Goal: Task Accomplishment & Management: Complete application form

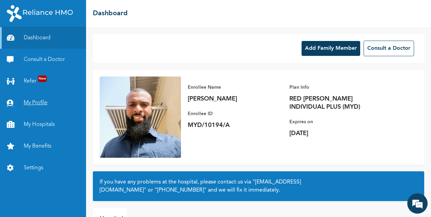
click at [35, 102] on link "My Profile" at bounding box center [43, 103] width 86 height 22
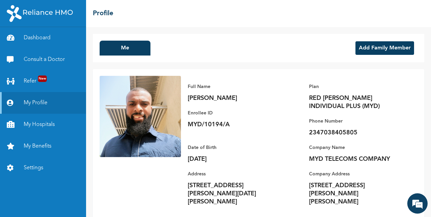
click at [374, 43] on button "Add Family Member" at bounding box center [384, 48] width 59 height 14
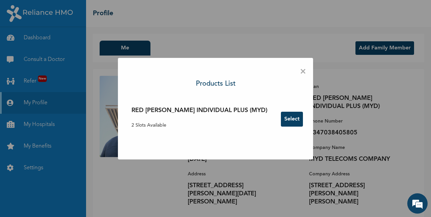
click at [281, 118] on button "Select" at bounding box center [292, 119] width 22 height 15
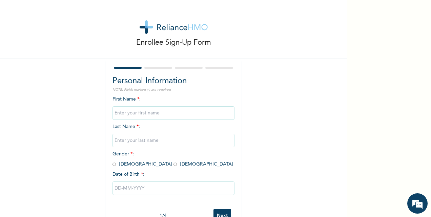
click at [177, 110] on input "text" at bounding box center [173, 113] width 122 height 14
type input "CHINAZA"
type input "UCHE"
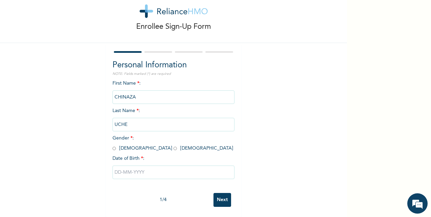
click at [173, 145] on input "radio" at bounding box center [174, 148] width 3 height 6
radio input "true"
click at [127, 166] on input "text" at bounding box center [173, 173] width 122 height 14
select select "7"
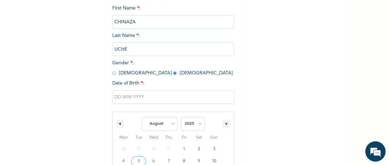
scroll to position [177, 0]
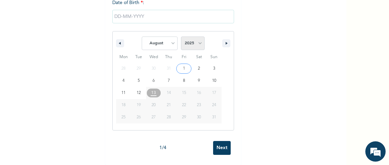
click at [190, 37] on select "2025 2024 2023 2022 2021 2020 2019 2018 2017 2016 2015 2014 2013 2012 2011 2010…" at bounding box center [193, 44] width 24 height 14
select select "1993"
click at [181, 37] on select "2025 2024 2023 2022 2021 2020 2019 2018 2017 2016 2015 2014 2013 2012 2011 2010…" at bounding box center [193, 44] width 24 height 14
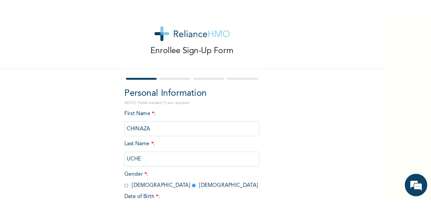
scroll to position [0, 0]
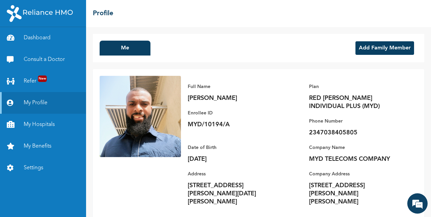
click at [371, 53] on button "Add Family Member" at bounding box center [384, 48] width 59 height 14
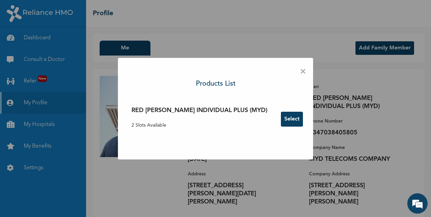
click at [281, 119] on button "Select" at bounding box center [292, 119] width 22 height 15
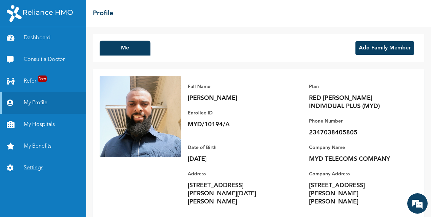
click at [35, 168] on link "Settings" at bounding box center [43, 168] width 86 height 22
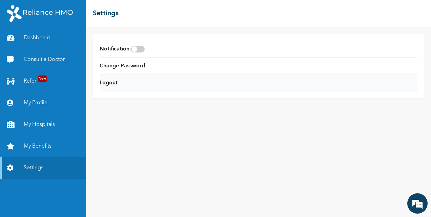
click at [111, 82] on link "Logout" at bounding box center [109, 83] width 18 height 8
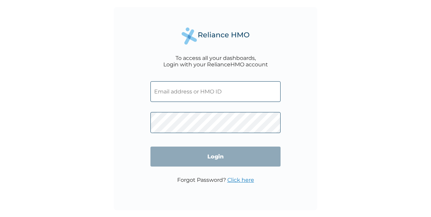
type input "[EMAIL_ADDRESS][DOMAIN_NAME]"
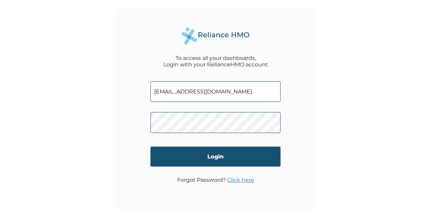
click at [219, 157] on input "Login" at bounding box center [215, 157] width 130 height 20
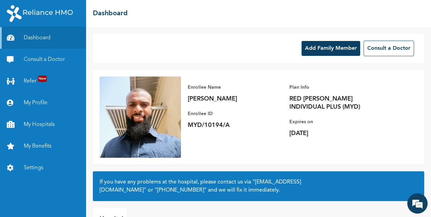
click at [330, 51] on button "Add Family Member" at bounding box center [330, 48] width 59 height 15
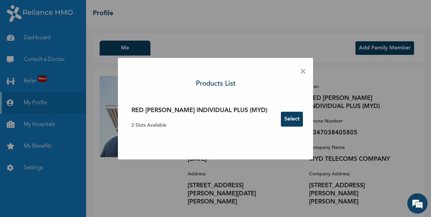
click at [281, 119] on button "Select" at bounding box center [292, 119] width 22 height 15
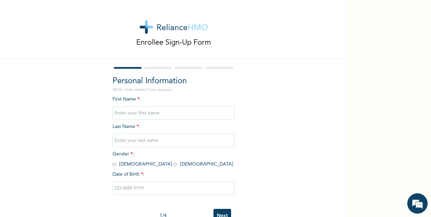
click at [169, 114] on input "text" at bounding box center [173, 113] width 122 height 14
type input "CHINAZA"
type input "UCHE"
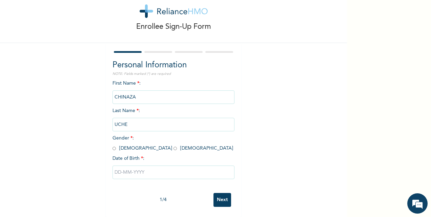
click at [173, 145] on input "radio" at bounding box center [174, 148] width 3 height 6
radio input "true"
click at [134, 167] on input "text" at bounding box center [173, 173] width 122 height 14
select select "7"
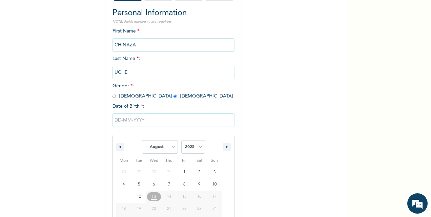
scroll to position [91, 0]
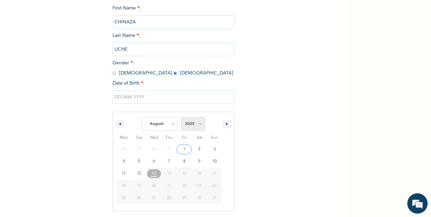
click at [193, 129] on select "2025 2024 2023 2022 2021 2020 2019 2018 2017 2016 2015 2014 2013 2012 2011 2010…" at bounding box center [193, 124] width 24 height 14
select select "1993"
click at [181, 118] on select "2025 2024 2023 2022 2021 2020 2019 2018 2017 2016 2015 2014 2013 2012 2011 2010…" at bounding box center [193, 124] width 24 height 14
click at [167, 123] on select "January February March April May June July August September October November De…" at bounding box center [160, 124] width 36 height 14
select select "9"
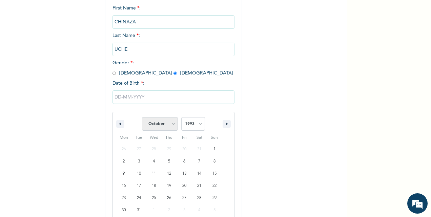
click at [142, 118] on select "January February March April May June July August September October November De…" at bounding box center [160, 124] width 36 height 14
click at [140, 99] on input "text" at bounding box center [173, 97] width 122 height 14
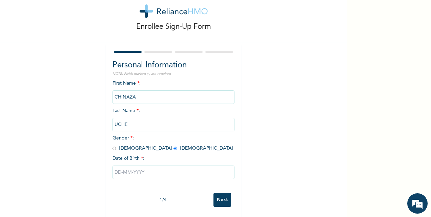
scroll to position [22, 0]
click at [175, 168] on input "text" at bounding box center [173, 173] width 122 height 14
select select "7"
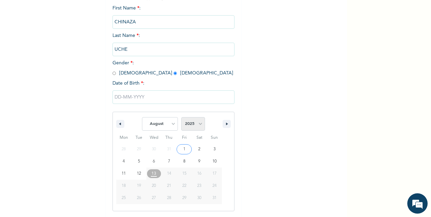
click at [197, 123] on select "2025 2024 2023 2022 2021 2020 2019 2018 2017 2016 2015 2014 2013 2012 2011 2010…" at bounding box center [193, 124] width 24 height 14
select select "1993"
click at [181, 118] on select "2025 2024 2023 2022 2021 2020 2019 2018 2017 2016 2015 2014 2013 2012 2011 2010…" at bounding box center [193, 124] width 24 height 14
click at [169, 120] on select "January February March April May June July August September October November De…" at bounding box center [160, 124] width 36 height 14
select select "9"
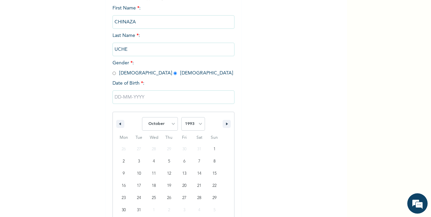
click at [142, 118] on select "January February March April May June July August September October November De…" at bounding box center [160, 124] width 36 height 14
type input "10/02/1993"
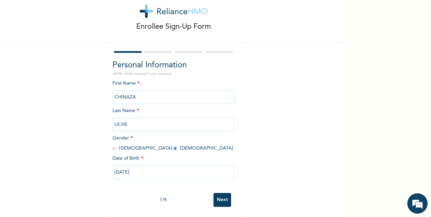
scroll to position [22, 0]
click at [219, 197] on input "Next" at bounding box center [222, 200] width 18 height 14
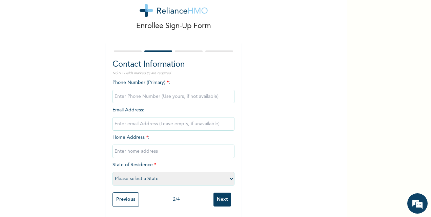
click at [176, 174] on select "Please select a State Abia Abuja (FCT) Adamawa Akwa Ibom Anambra Bauchi Bayelsa…" at bounding box center [173, 179] width 122 height 14
select select "19"
click at [112, 172] on select "Please select a State Abia Abuja (FCT) Adamawa Akwa Ibom Anambra Bauchi Bayelsa…" at bounding box center [173, 179] width 122 height 14
click at [151, 145] on input "text" at bounding box center [173, 152] width 122 height 14
type input "22 Umar Ibrahim Street, Ungwan Sunday, Kaduna"
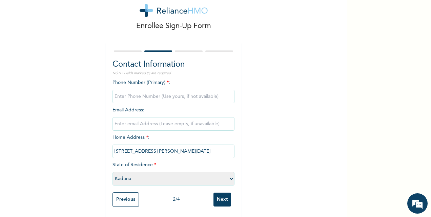
type input "07032555270"
type input "chinazanwamadi@gmail.com"
click at [223, 193] on input "Next" at bounding box center [222, 200] width 18 height 14
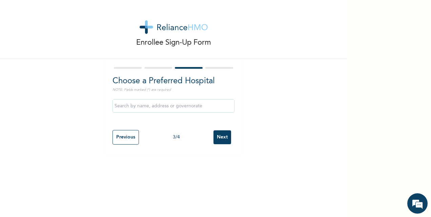
scroll to position [0, 0]
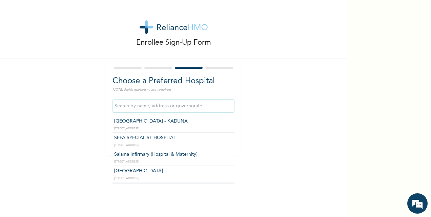
click at [182, 109] on input "text" at bounding box center [173, 106] width 122 height 14
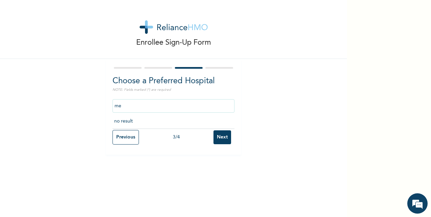
type input "m"
type input "ME cure"
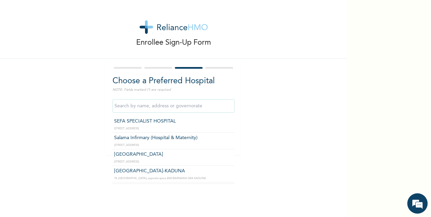
scroll to position [17, 0]
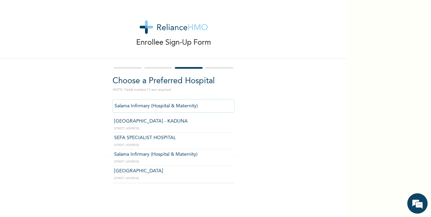
click at [175, 106] on input "Salama Infirmary (Hospital & Maternity)" at bounding box center [173, 106] width 122 height 14
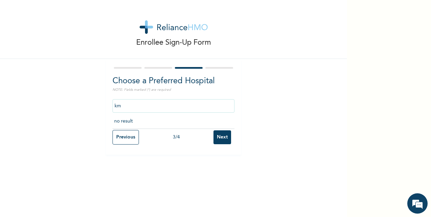
type input "k"
type input "K"
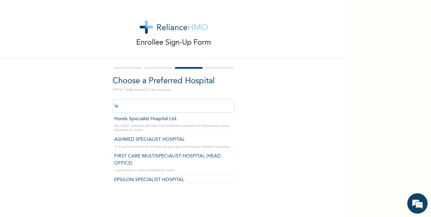
scroll to position [0, 0]
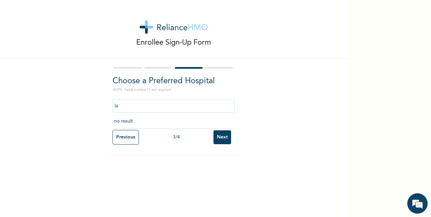
type input "l"
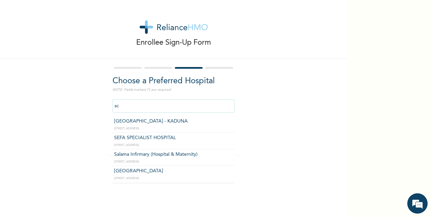
type input "s"
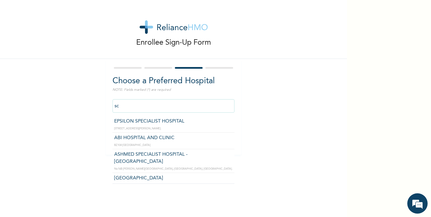
type input "s"
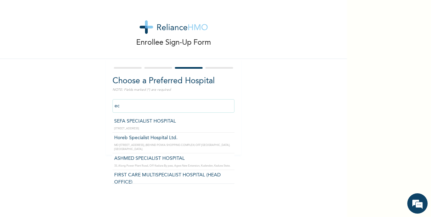
type input "e"
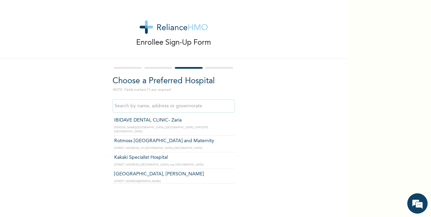
scroll to position [631, 0]
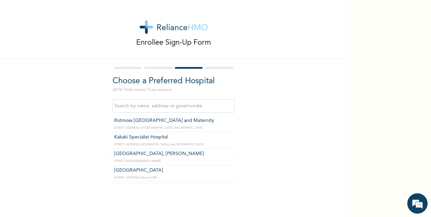
click at [154, 108] on input "text" at bounding box center [173, 106] width 122 height 14
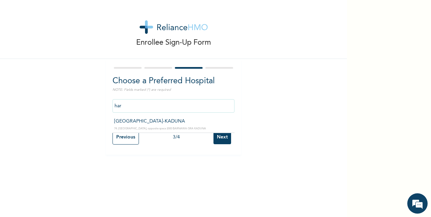
scroll to position [0, 0]
click at [159, 115] on div "har" at bounding box center [173, 106] width 122 height 20
click at [148, 107] on input "har" at bounding box center [173, 106] width 122 height 14
type input "[GEOGRAPHIC_DATA]-KADUNA"
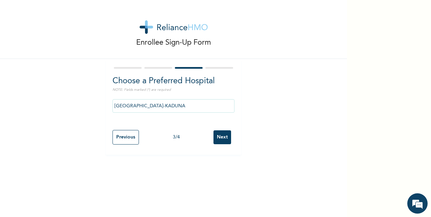
click at [220, 136] on input "Next" at bounding box center [222, 137] width 18 height 14
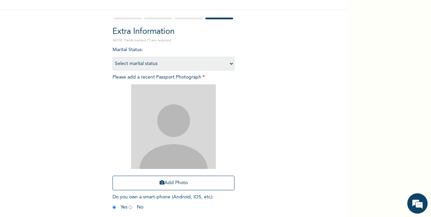
scroll to position [50, 0]
click at [214, 58] on select "Select marital status Single Married Divorced Widow/Widower" at bounding box center [173, 64] width 122 height 14
select select "2"
click at [112, 57] on select "Select marital status Single Married Divorced Widow/Widower" at bounding box center [173, 64] width 122 height 14
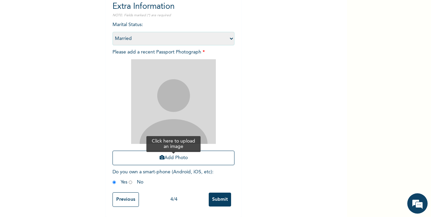
click at [172, 151] on button "Add Photo" at bounding box center [173, 158] width 122 height 15
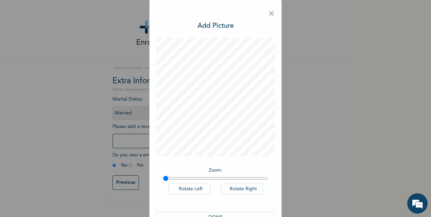
scroll to position [19, 0]
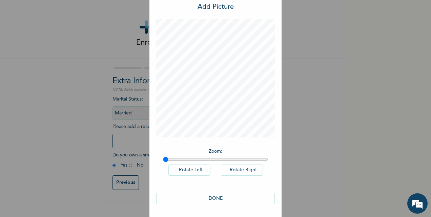
click at [207, 201] on button "DONE" at bounding box center [215, 198] width 118 height 11
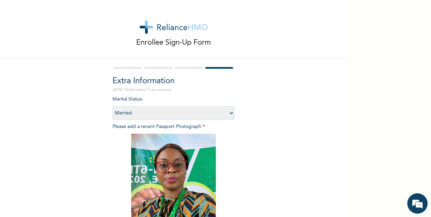
scroll to position [80, 0]
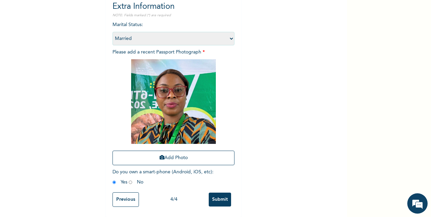
click at [215, 193] on input "Submit" at bounding box center [220, 200] width 22 height 14
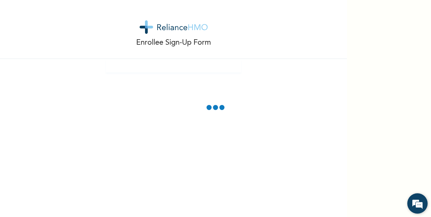
click at [417, 200] on em at bounding box center [417, 203] width 18 height 18
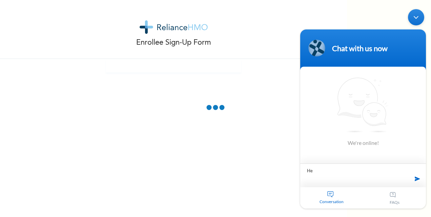
type textarea "Hel"
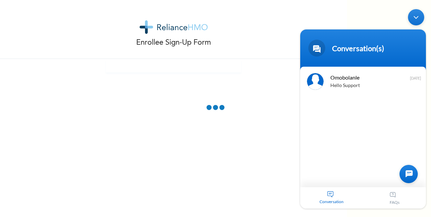
click at [403, 175] on div at bounding box center [408, 174] width 18 height 18
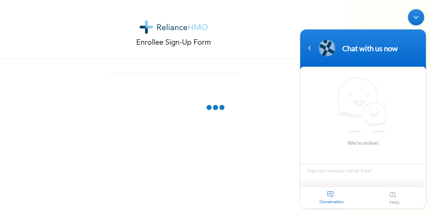
type textarea "H"
type textarea "Hello Omobolanle"
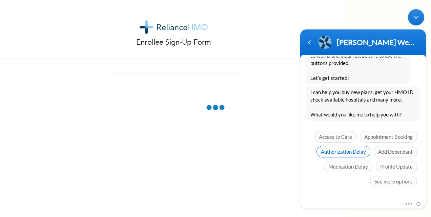
scroll to position [165, 0]
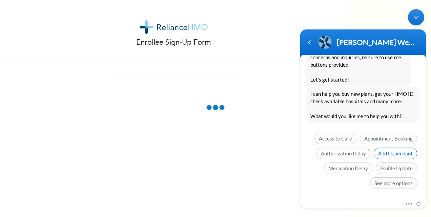
click at [392, 150] on span "Add Dependant" at bounding box center [394, 154] width 43 height 12
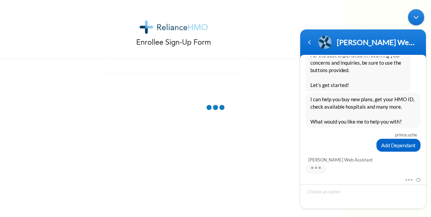
scroll to position [192, 0]
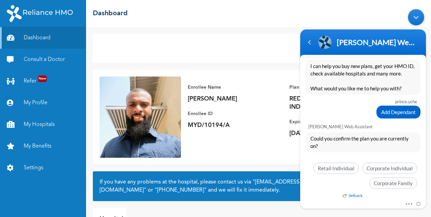
click at [410, 16] on div "Minimize live chat window" at bounding box center [416, 17] width 16 height 16
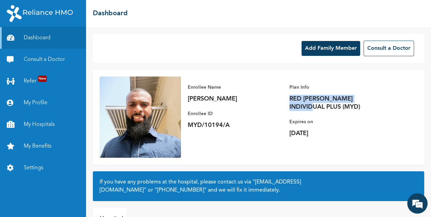
drag, startPoint x: 376, startPoint y: 98, endPoint x: 290, endPoint y: 98, distance: 85.3
click at [290, 98] on p "RED [PERSON_NAME] INDIVIDUAL PLUS (MYD)" at bounding box center [336, 103] width 95 height 16
copy p "RED [PERSON_NAME] INDIVIDUAL PLUS"
click at [419, 197] on em at bounding box center [417, 203] width 18 height 18
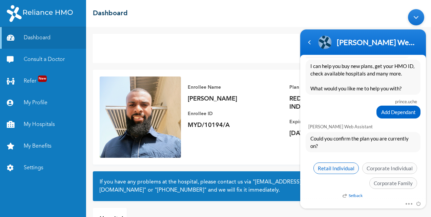
click at [344, 166] on span "Retail Individual" at bounding box center [335, 168] width 45 height 12
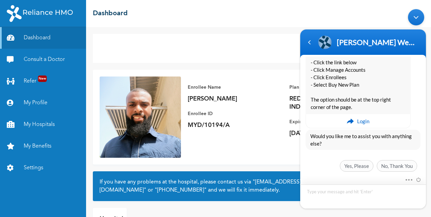
scroll to position [358, 0]
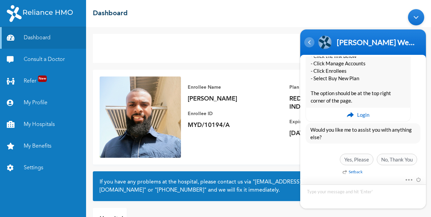
click at [311, 45] on div "Navigation go back" at bounding box center [309, 42] width 10 height 10
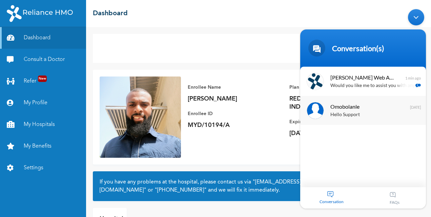
click at [357, 115] on div "Hello Support" at bounding box center [372, 115] width 85 height 8
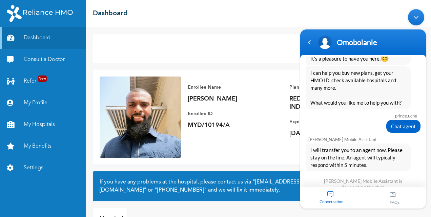
scroll to position [2665, 0]
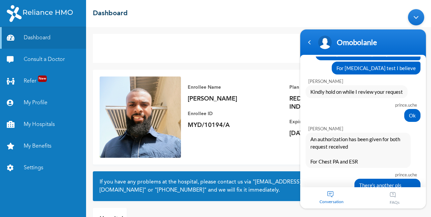
click at [330, 194] on div "Conversation" at bounding box center [331, 197] width 63 height 21
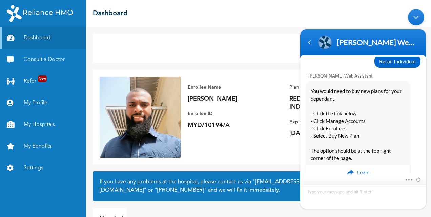
scroll to position [358, 0]
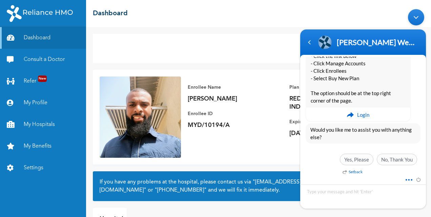
click at [297, 6] on span at bounding box center [297, 6] width 0 height 0
click at [414, 113] on div "You would need to buy new plans for your dependant. - Click the link below - Cl…" at bounding box center [362, 73] width 115 height 98
click at [297, 6] on textarea "Type your message and hit 'Enter'" at bounding box center [297, 6] width 0 height 0
type textarea "RED [PERSON_NAME] INDIVIDUAL PLUS"
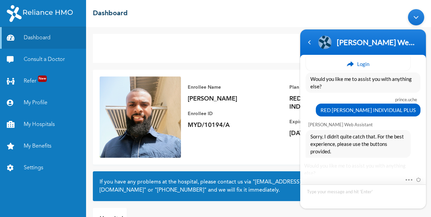
scroll to position [444, 0]
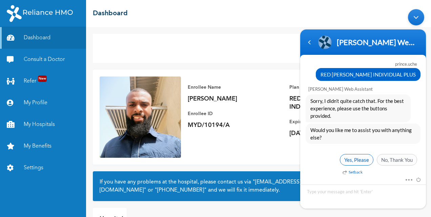
click at [363, 157] on span "Yes, Please" at bounding box center [357, 160] width 34 height 12
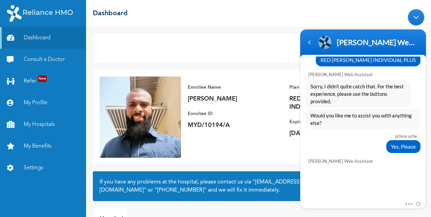
scroll to position [514, 0]
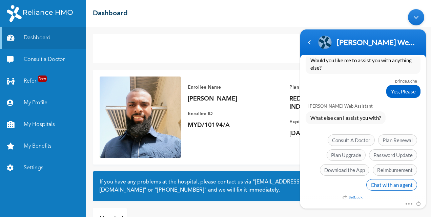
click at [389, 185] on span "Chat with an agent" at bounding box center [391, 185] width 51 height 12
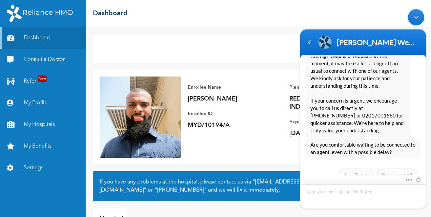
scroll to position [647, 0]
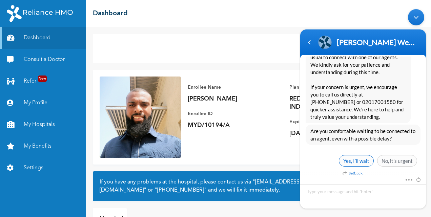
click at [364, 157] on span "Yes, I’ll wait" at bounding box center [355, 161] width 35 height 12
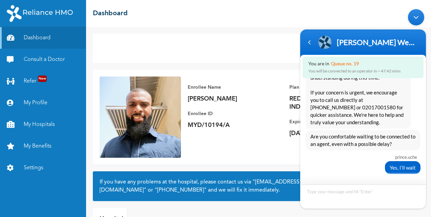
scroll to position [735, 0]
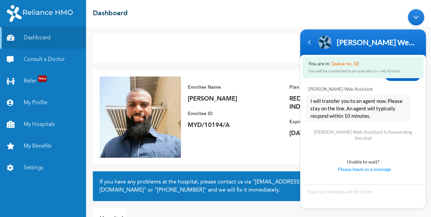
click at [415, 17] on div "Minimize live chat window" at bounding box center [416, 17] width 16 height 16
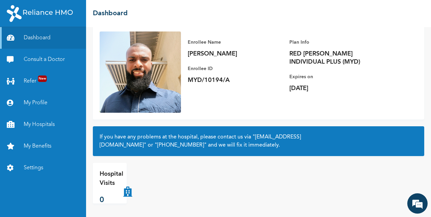
scroll to position [0, 0]
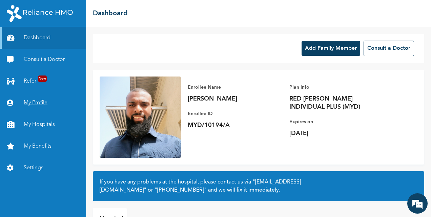
click at [39, 102] on link "My Profile" at bounding box center [43, 103] width 86 height 22
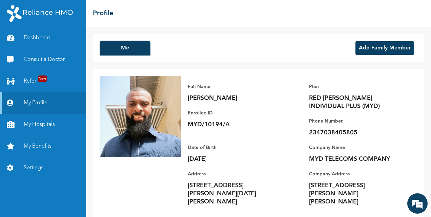
click at [373, 48] on button "Add Family Member" at bounding box center [384, 48] width 59 height 14
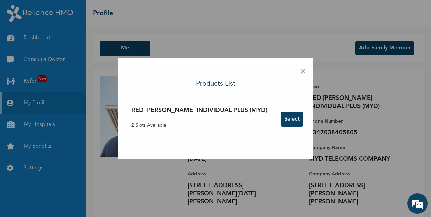
click at [281, 121] on button "Select" at bounding box center [292, 119] width 22 height 15
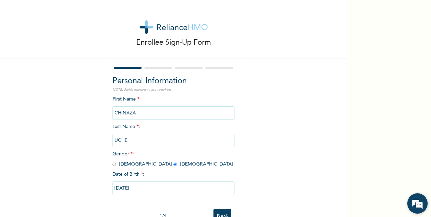
click at [420, 205] on em at bounding box center [417, 203] width 18 height 18
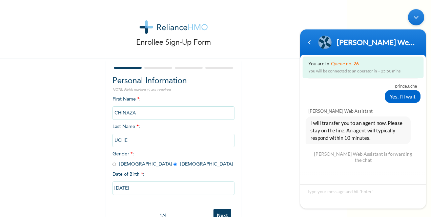
scroll to position [735, 0]
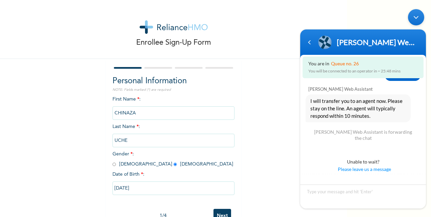
click at [419, 17] on div "Minimize live chat window" at bounding box center [416, 17] width 16 height 16
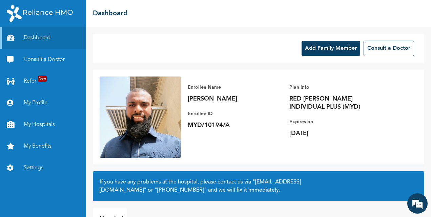
click at [329, 51] on button "Add Family Member" at bounding box center [330, 48] width 59 height 15
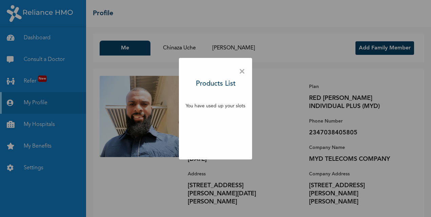
click at [241, 70] on span "×" at bounding box center [242, 72] width 6 height 14
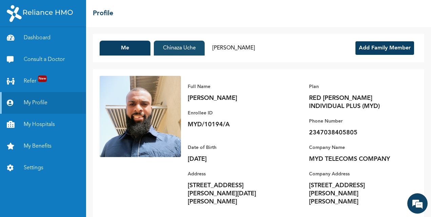
click at [190, 49] on button "Chinaza Uche" at bounding box center [179, 48] width 51 height 15
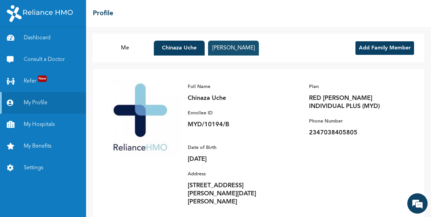
click at [223, 51] on button "[PERSON_NAME]" at bounding box center [233, 48] width 51 height 15
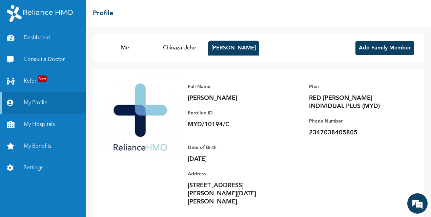
click at [365, 50] on button "Add Family Member" at bounding box center [384, 48] width 59 height 14
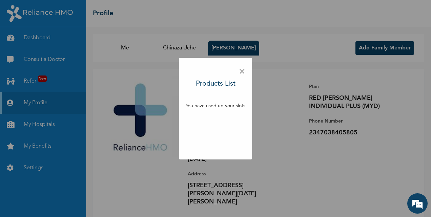
click at [240, 71] on span "×" at bounding box center [242, 72] width 6 height 14
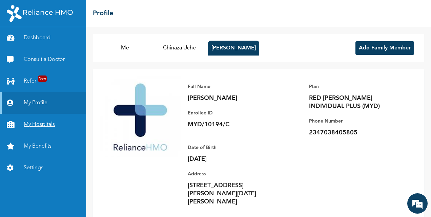
click at [43, 126] on link "My Hospitals" at bounding box center [43, 125] width 86 height 22
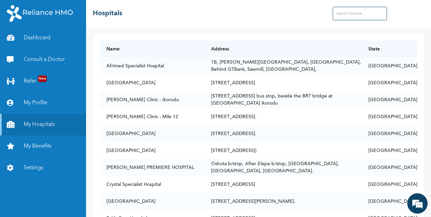
click at [352, 16] on input "text" at bounding box center [359, 14] width 54 height 14
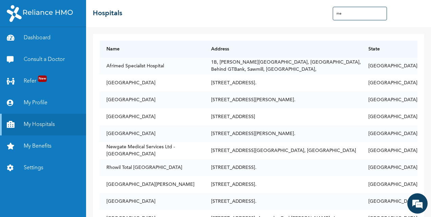
type input "m"
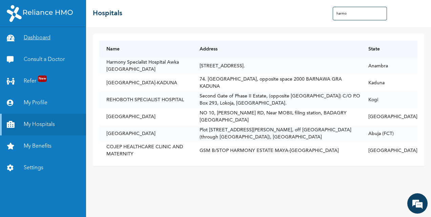
type input "harmo"
click at [35, 38] on link "Dashboard" at bounding box center [43, 38] width 86 height 22
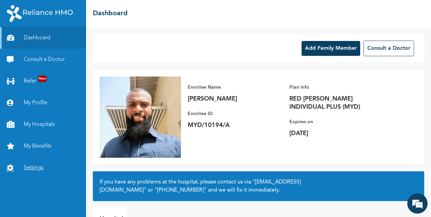
click at [31, 167] on link "Settings" at bounding box center [43, 168] width 86 height 22
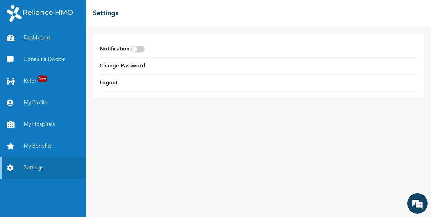
click at [36, 34] on link "Dashboard" at bounding box center [43, 38] width 86 height 22
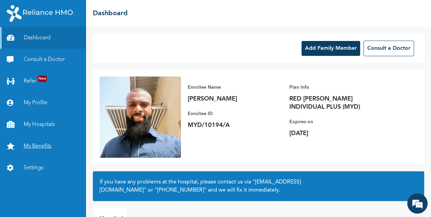
click at [35, 144] on link "My Benefits" at bounding box center [43, 146] width 86 height 22
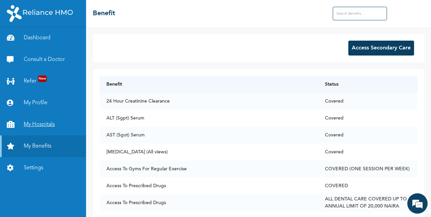
click at [43, 123] on link "My Hospitals" at bounding box center [43, 125] width 86 height 22
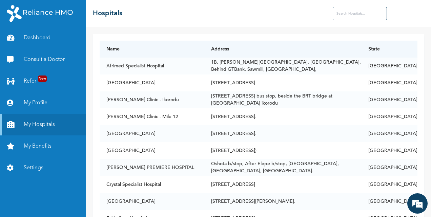
click at [351, 17] on input "text" at bounding box center [359, 14] width 54 height 14
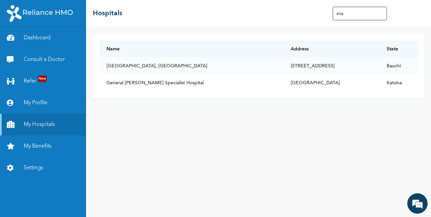
type input "ataga"
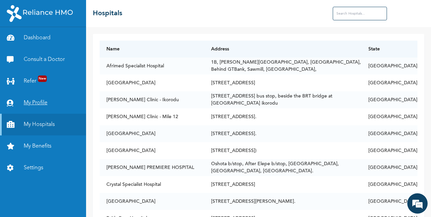
click at [30, 102] on link "My Profile" at bounding box center [43, 103] width 86 height 22
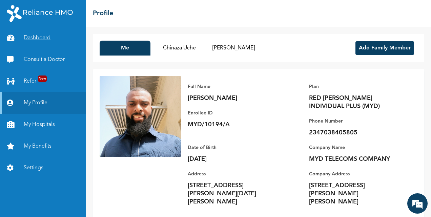
click at [41, 34] on link "Dashboard" at bounding box center [43, 38] width 86 height 22
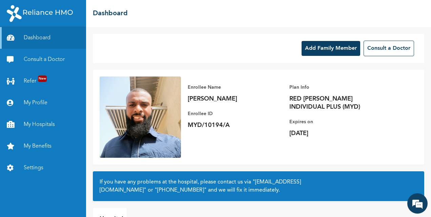
scroll to position [45, 0]
